Goal: Task Accomplishment & Management: Manage account settings

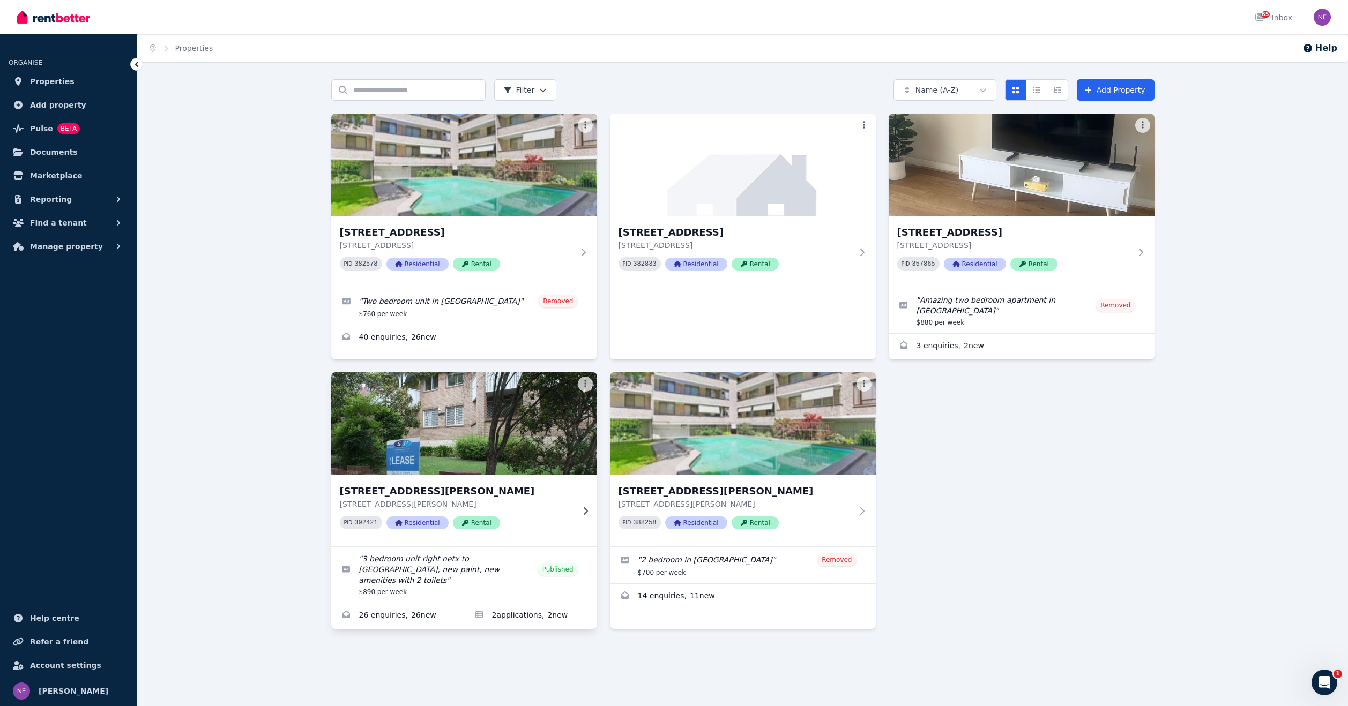
click at [556, 484] on h3 "[STREET_ADDRESS][PERSON_NAME]" at bounding box center [457, 491] width 234 height 15
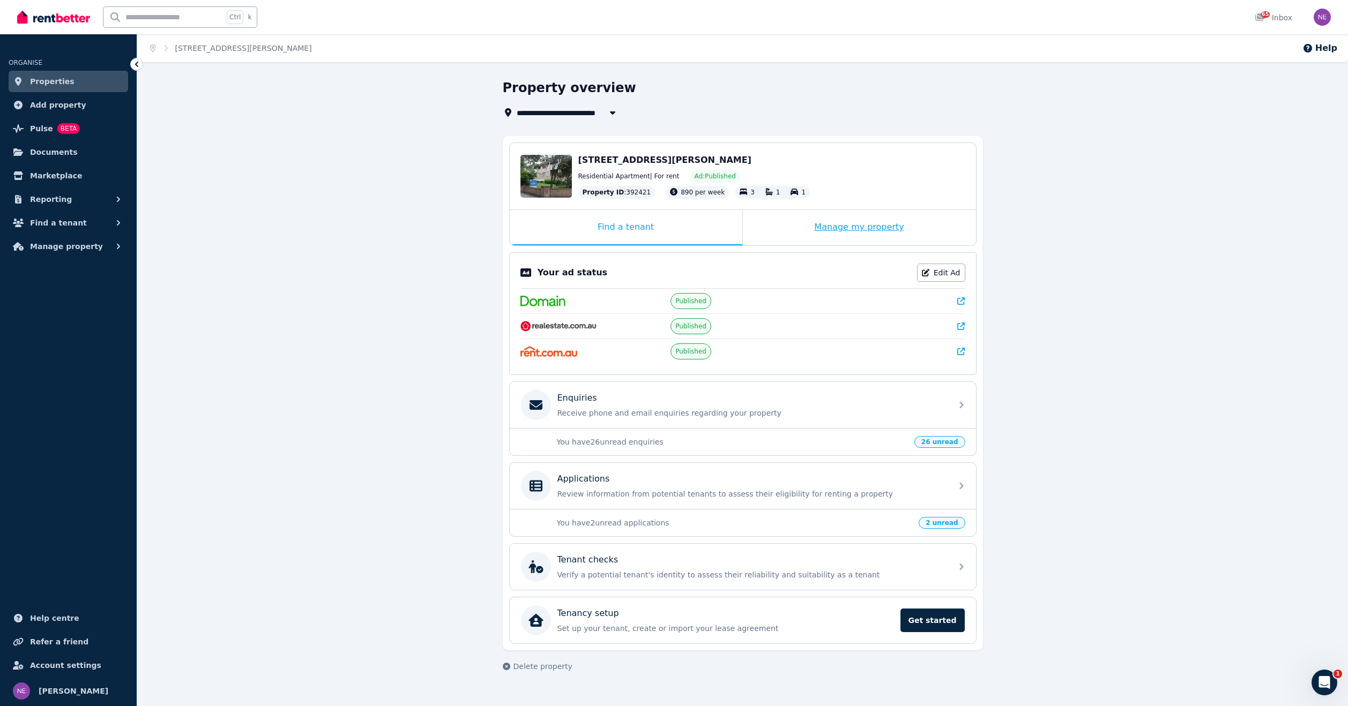
click at [811, 234] on div "Manage my property" at bounding box center [859, 227] width 233 height 35
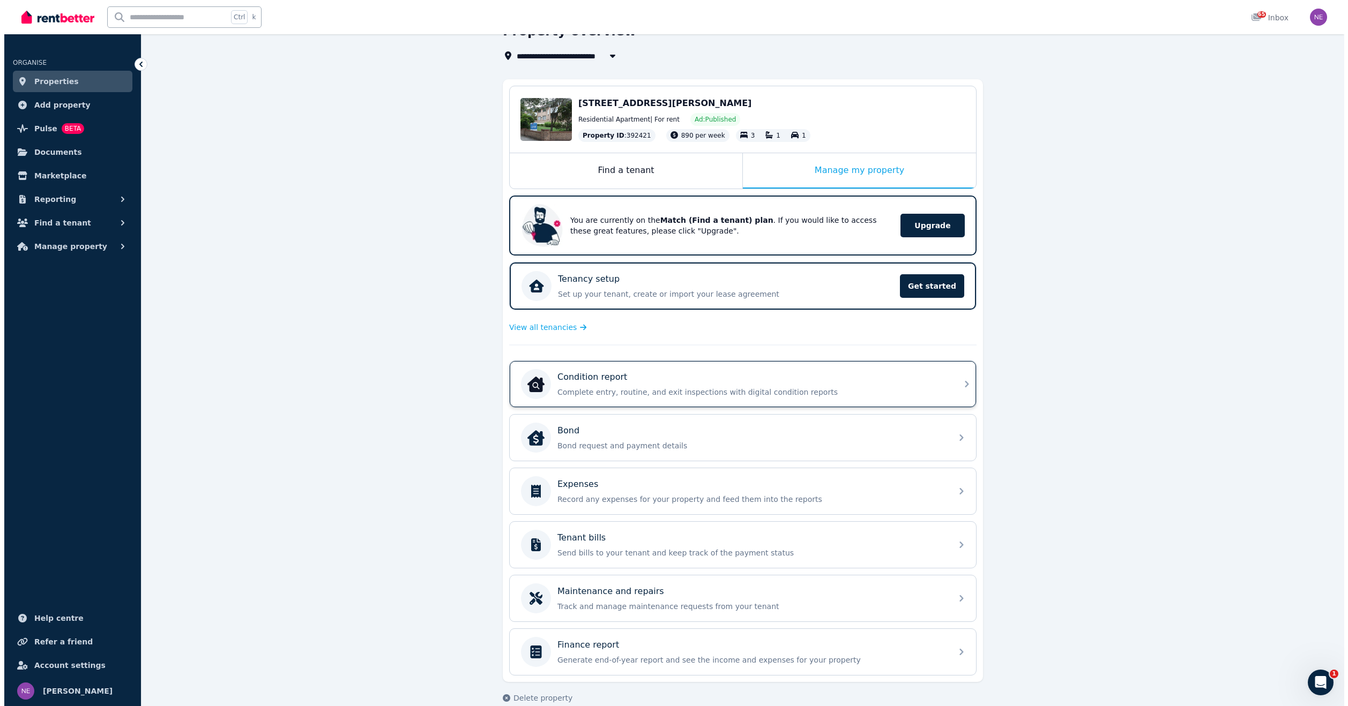
scroll to position [73, 0]
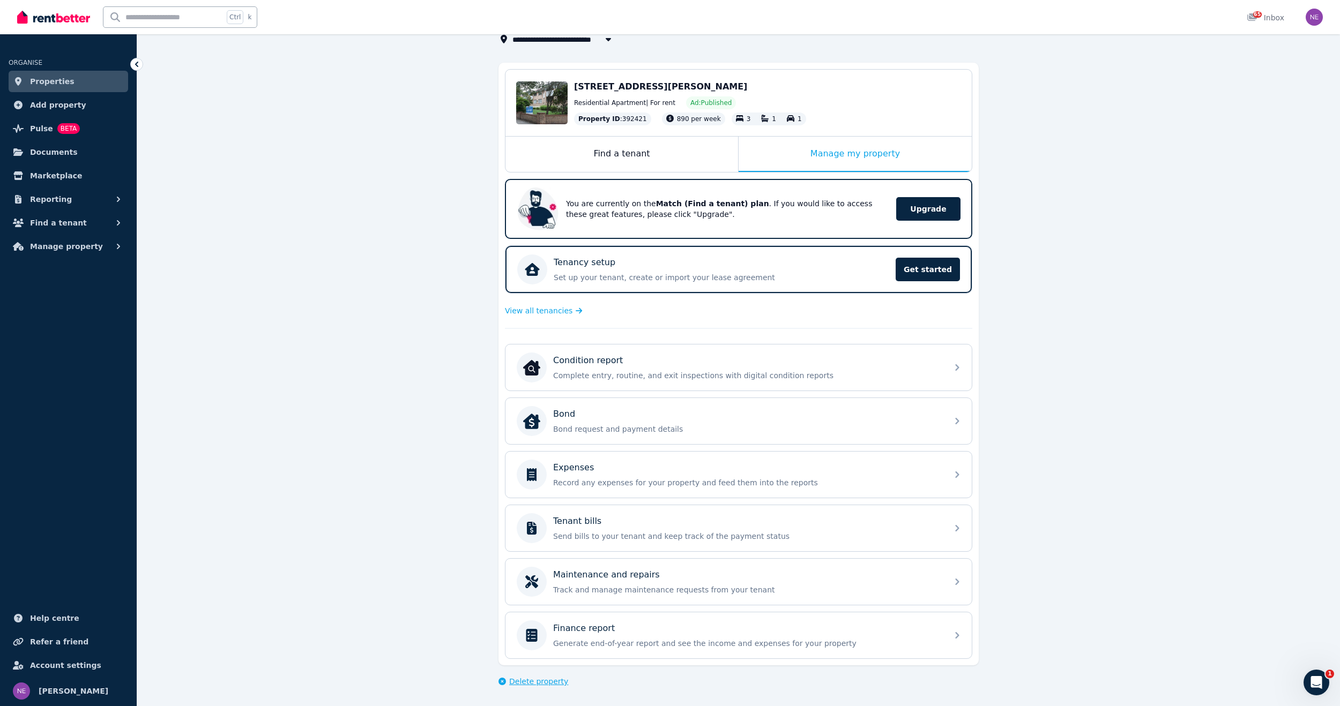
click at [529, 682] on span "Delete property" at bounding box center [538, 681] width 59 height 11
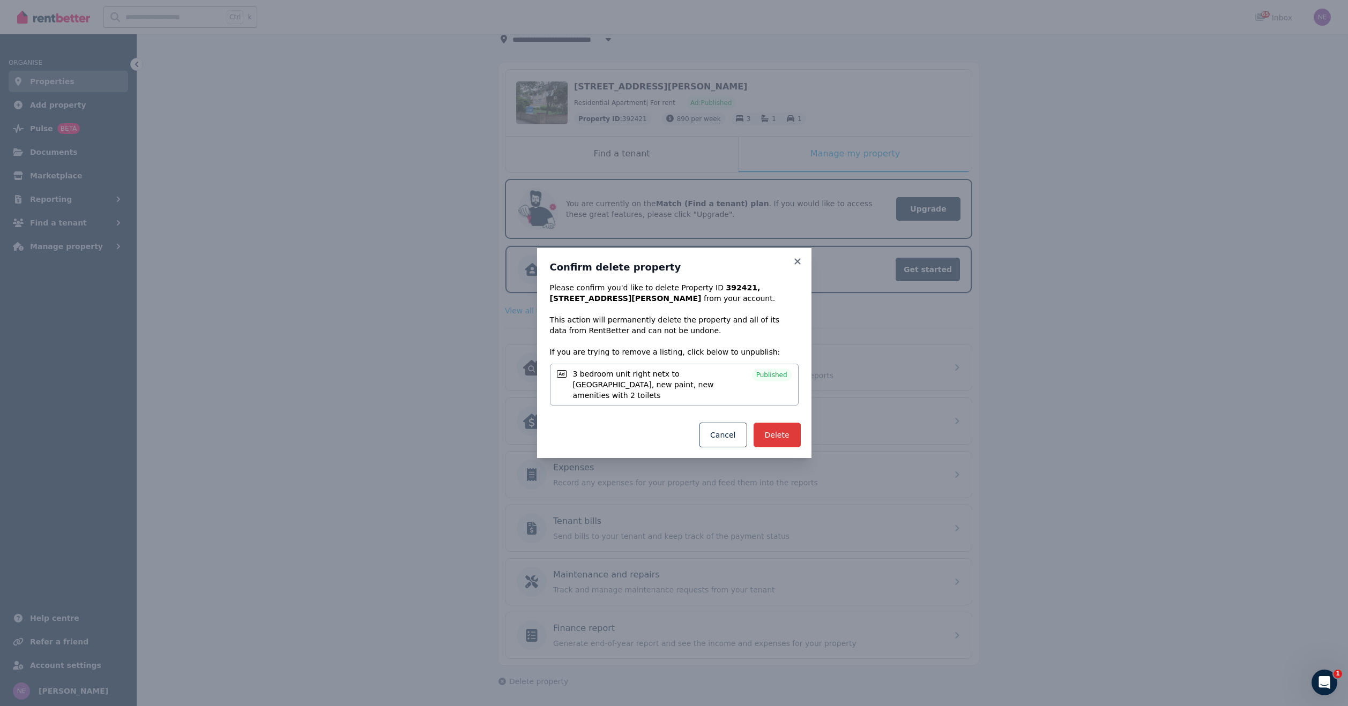
click at [779, 433] on button "Delete" at bounding box center [777, 435] width 47 height 25
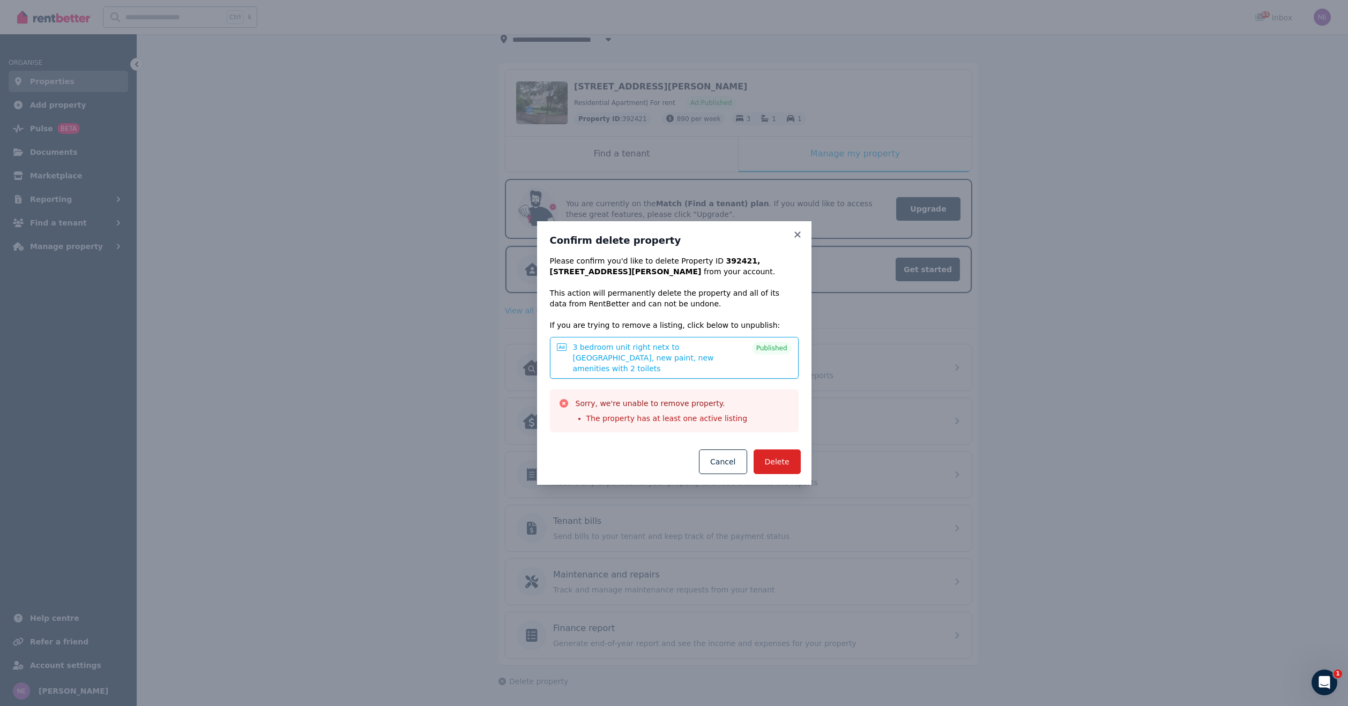
click at [770, 368] on link "3 bedroom unit right netx to [GEOGRAPHIC_DATA], new paint, new amenities with 2…" at bounding box center [674, 358] width 249 height 42
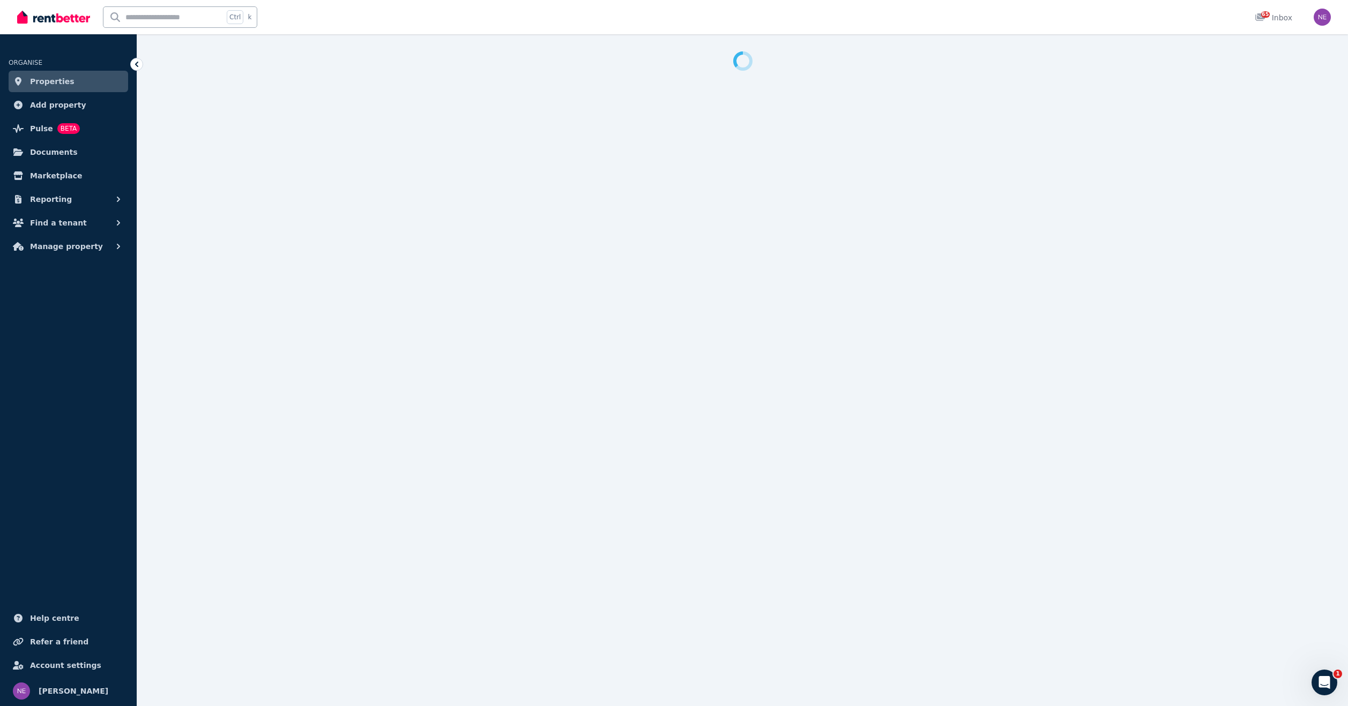
select select "**********"
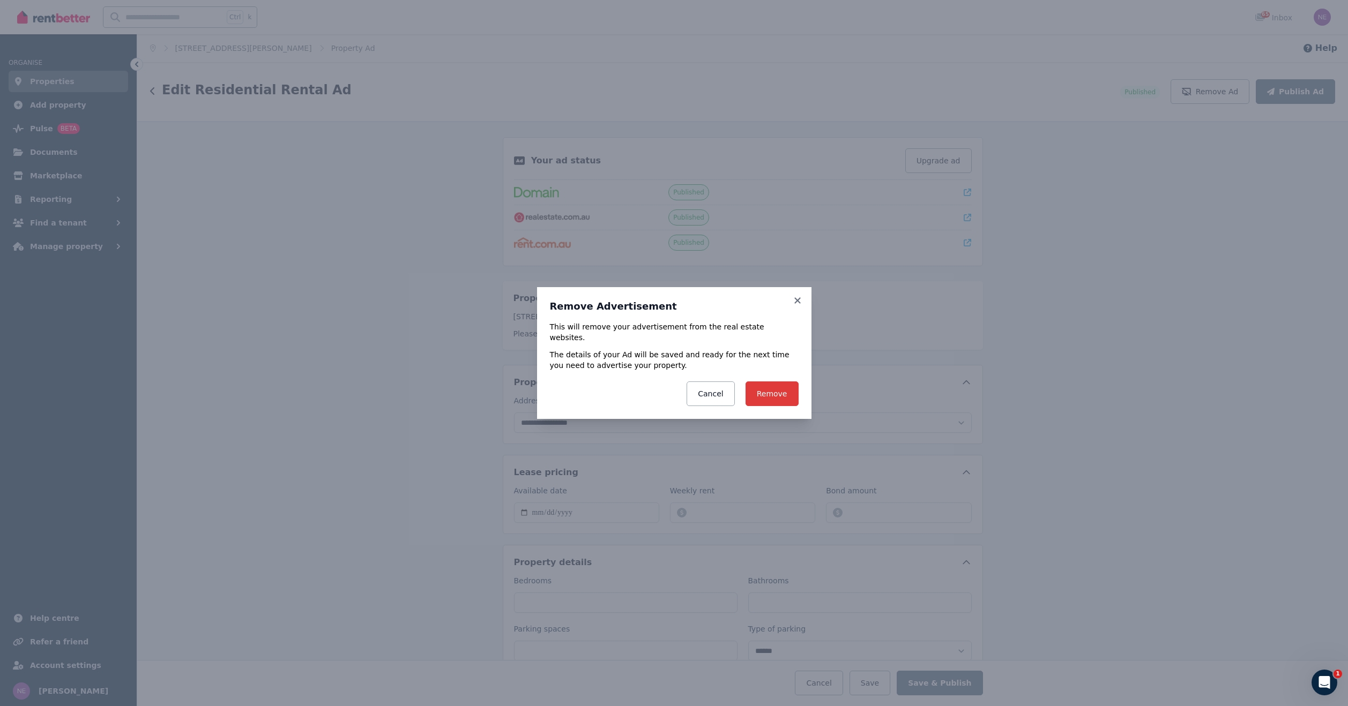
click at [755, 388] on button "Remove" at bounding box center [772, 394] width 53 height 25
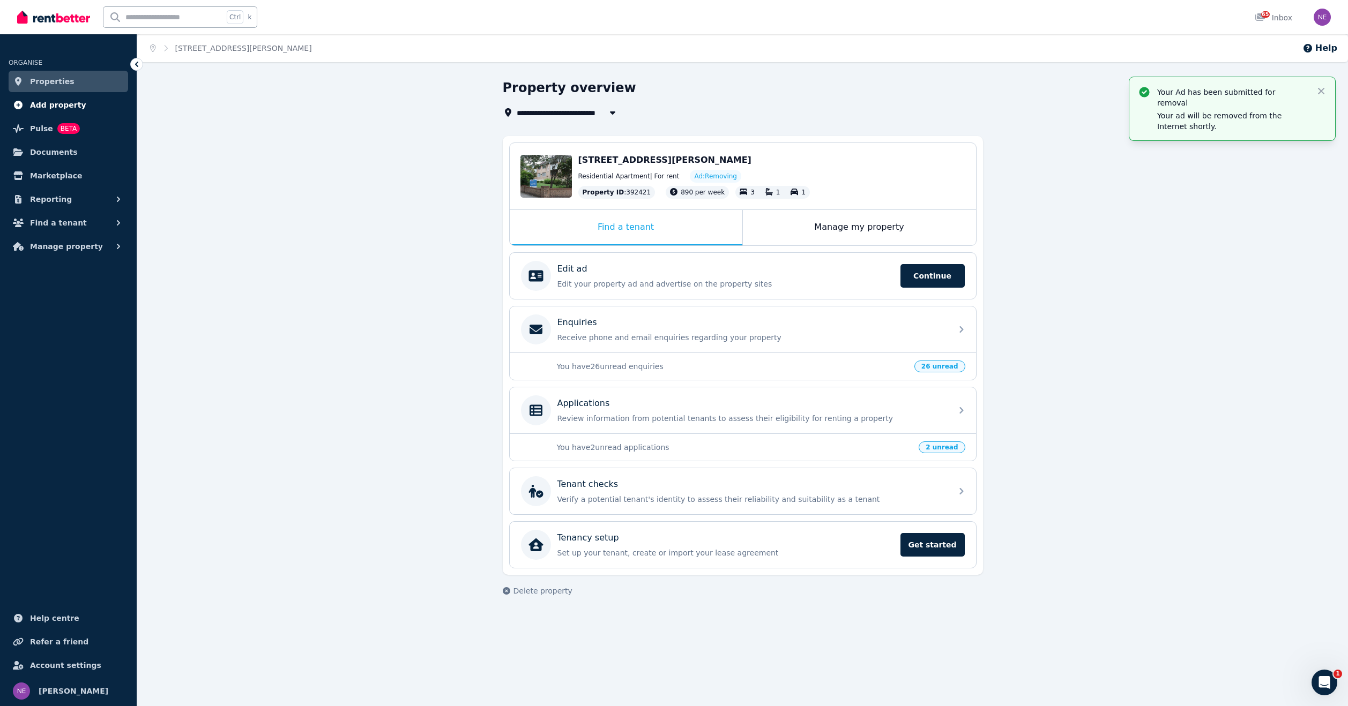
click at [77, 106] on link "Add property" at bounding box center [69, 104] width 120 height 21
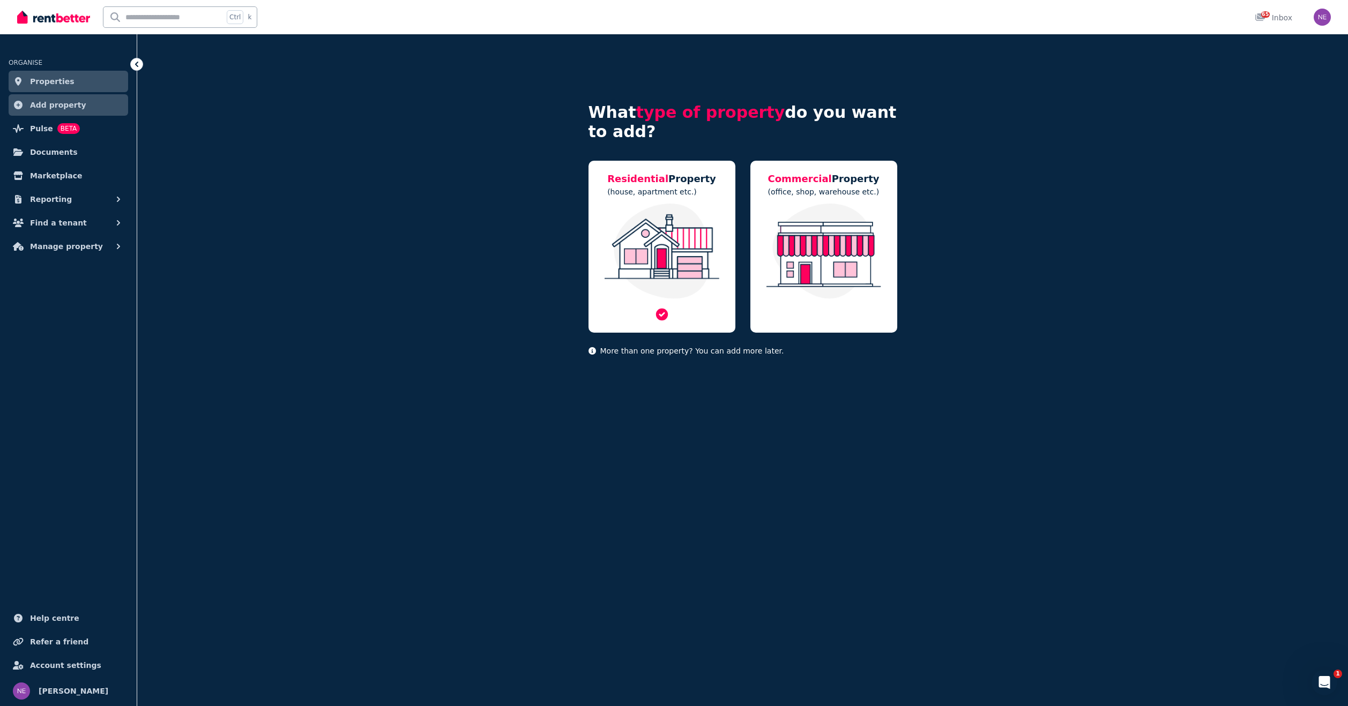
click at [673, 194] on p "(house, apartment etc.)" at bounding box center [661, 192] width 109 height 11
